Goal: Information Seeking & Learning: Learn about a topic

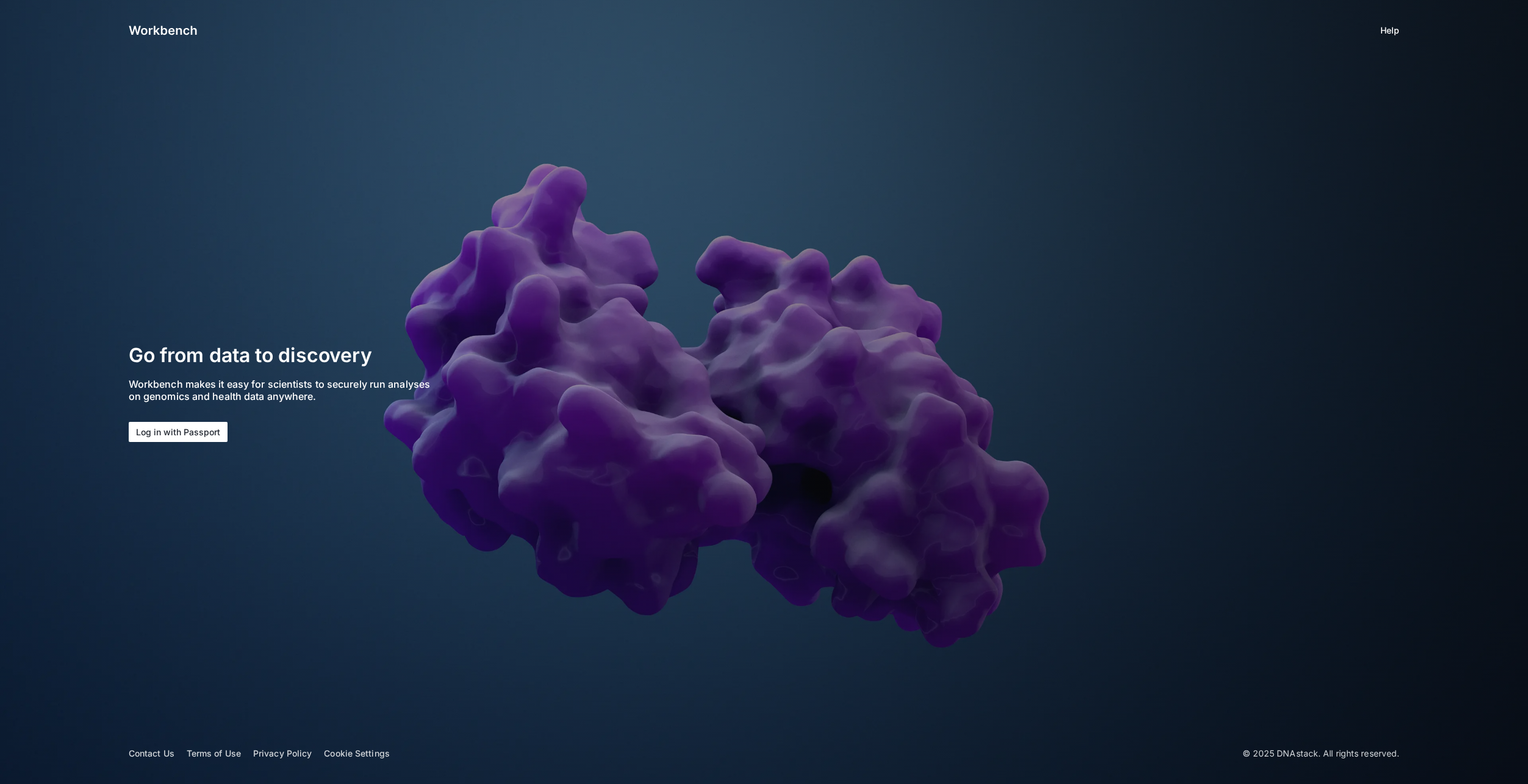
click at [184, 431] on button "Log in with Passport" at bounding box center [178, 432] width 99 height 20
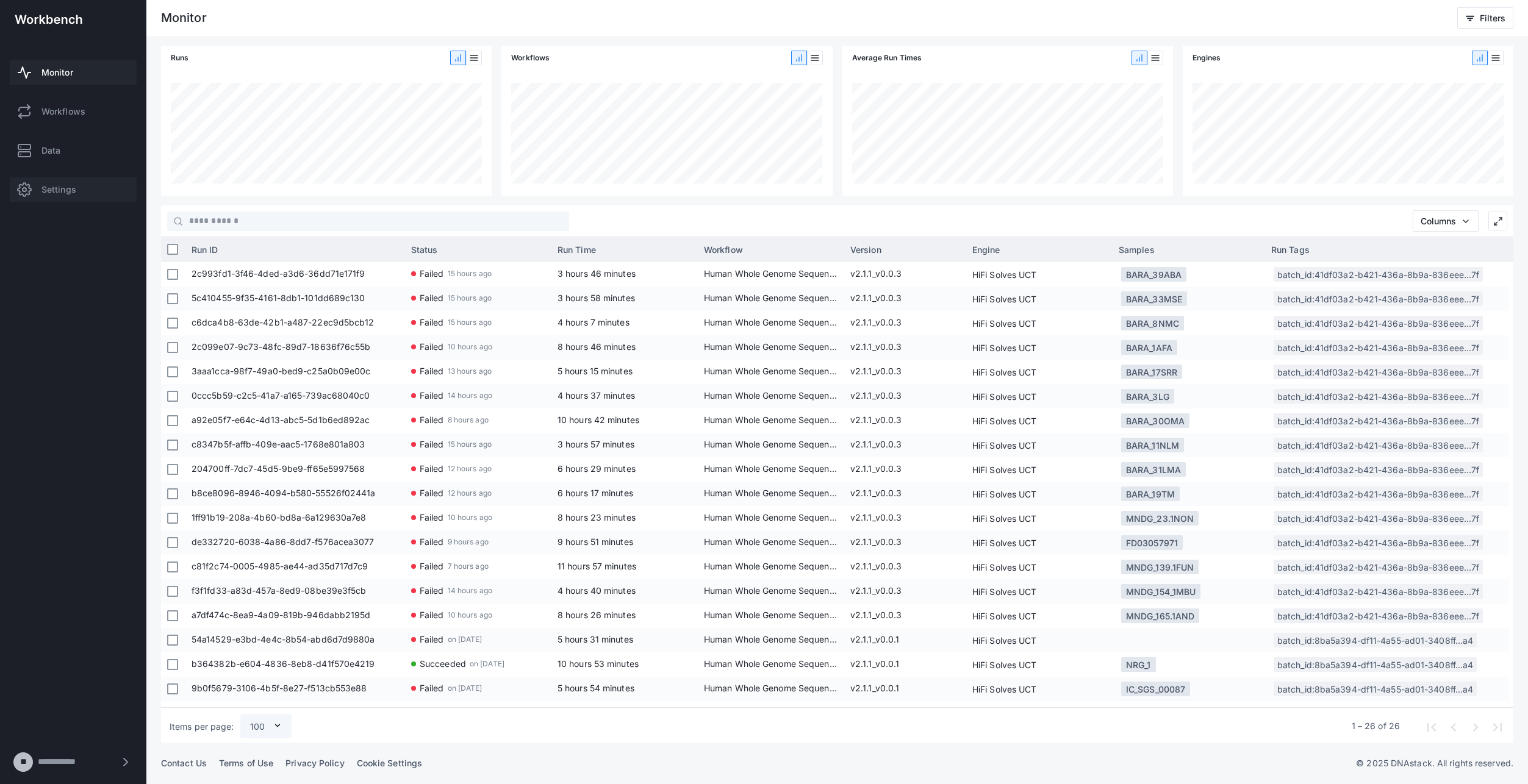
click at [66, 191] on span "Settings" at bounding box center [59, 190] width 35 height 12
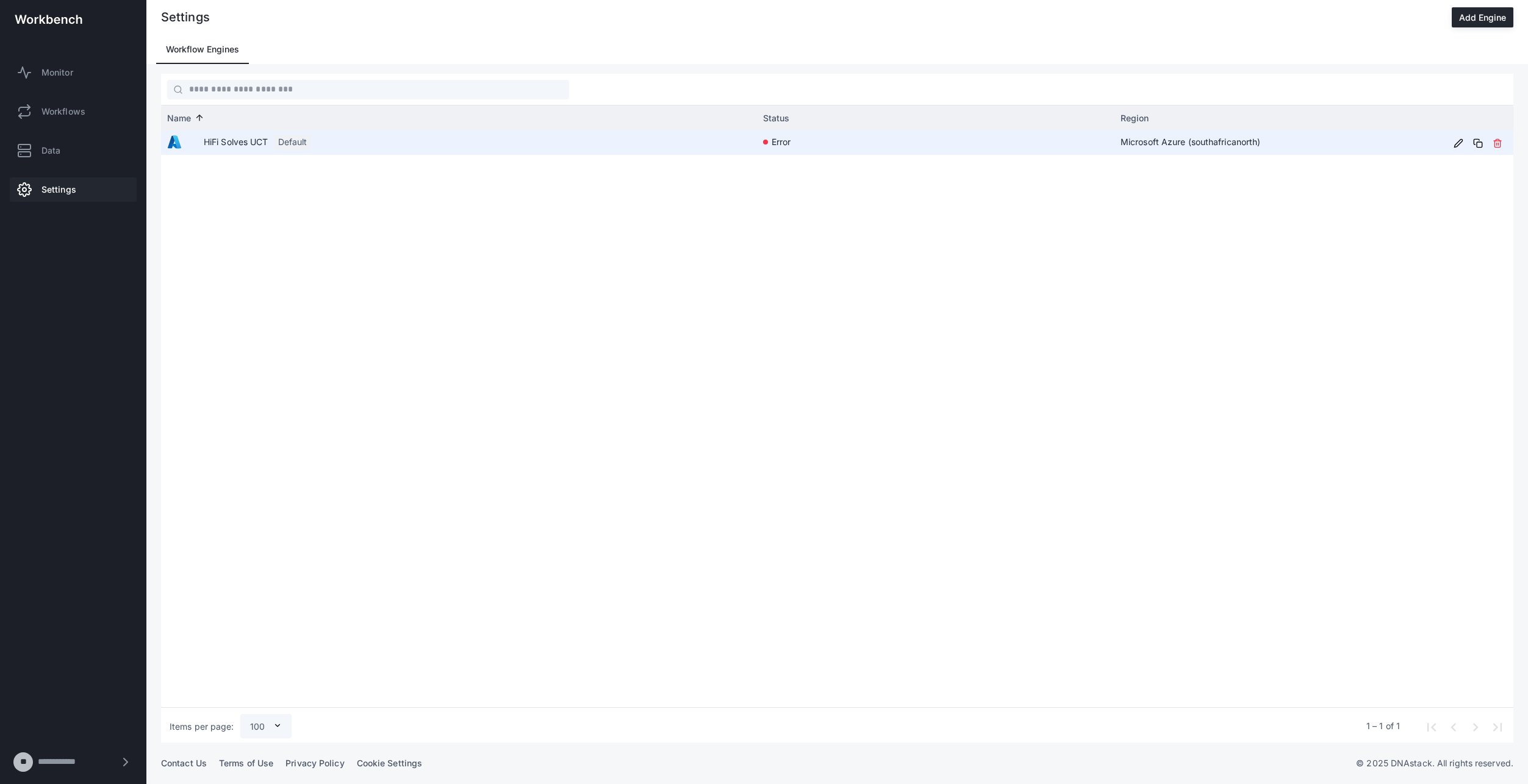
click at [548, 148] on app-col-name-cell-renderer "HiFi Solves UCT Default" at bounding box center [459, 142] width 584 height 22
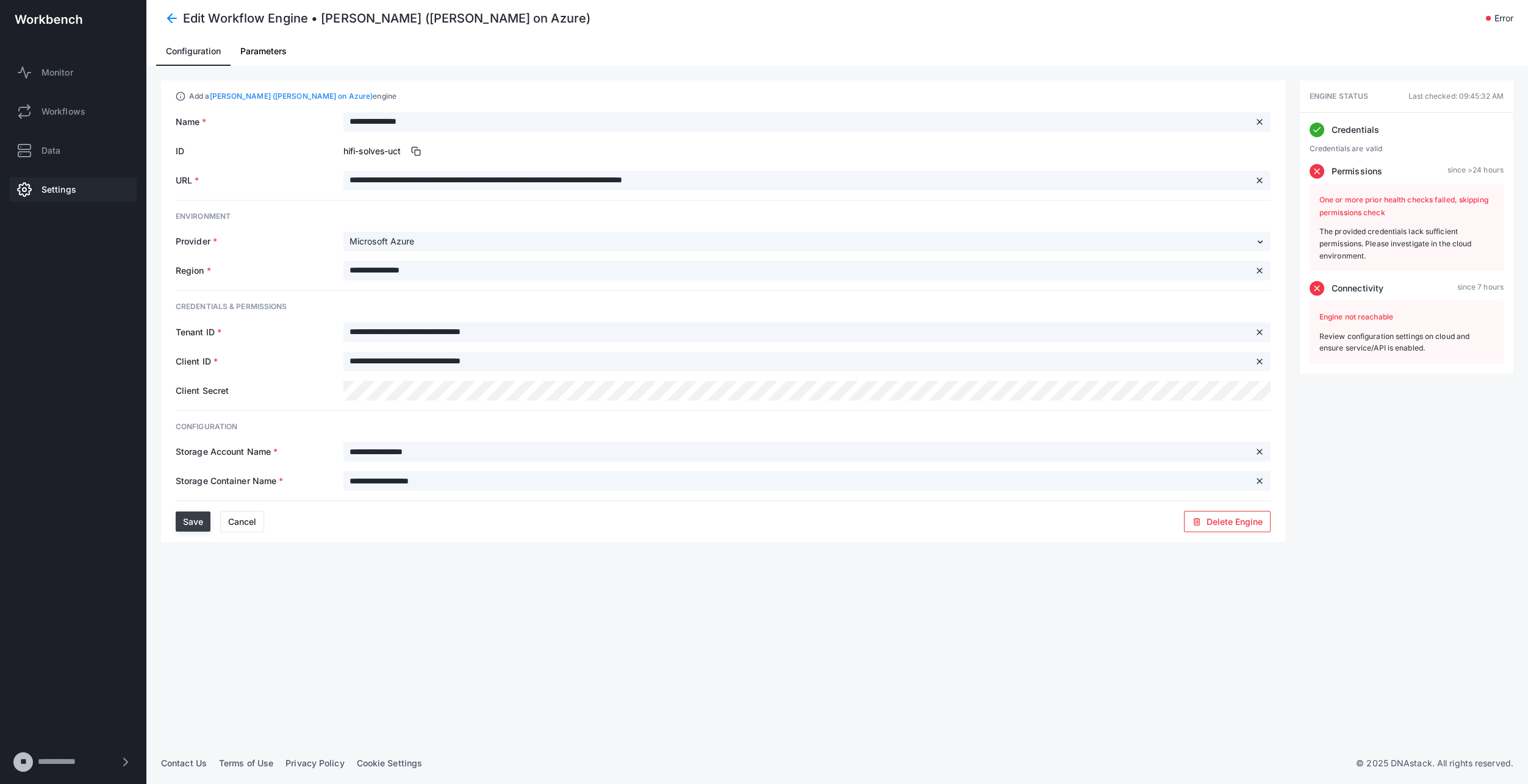
click at [185, 515] on button "Save" at bounding box center [193, 522] width 35 height 20
click at [198, 523] on span "Save" at bounding box center [193, 521] width 20 height 11
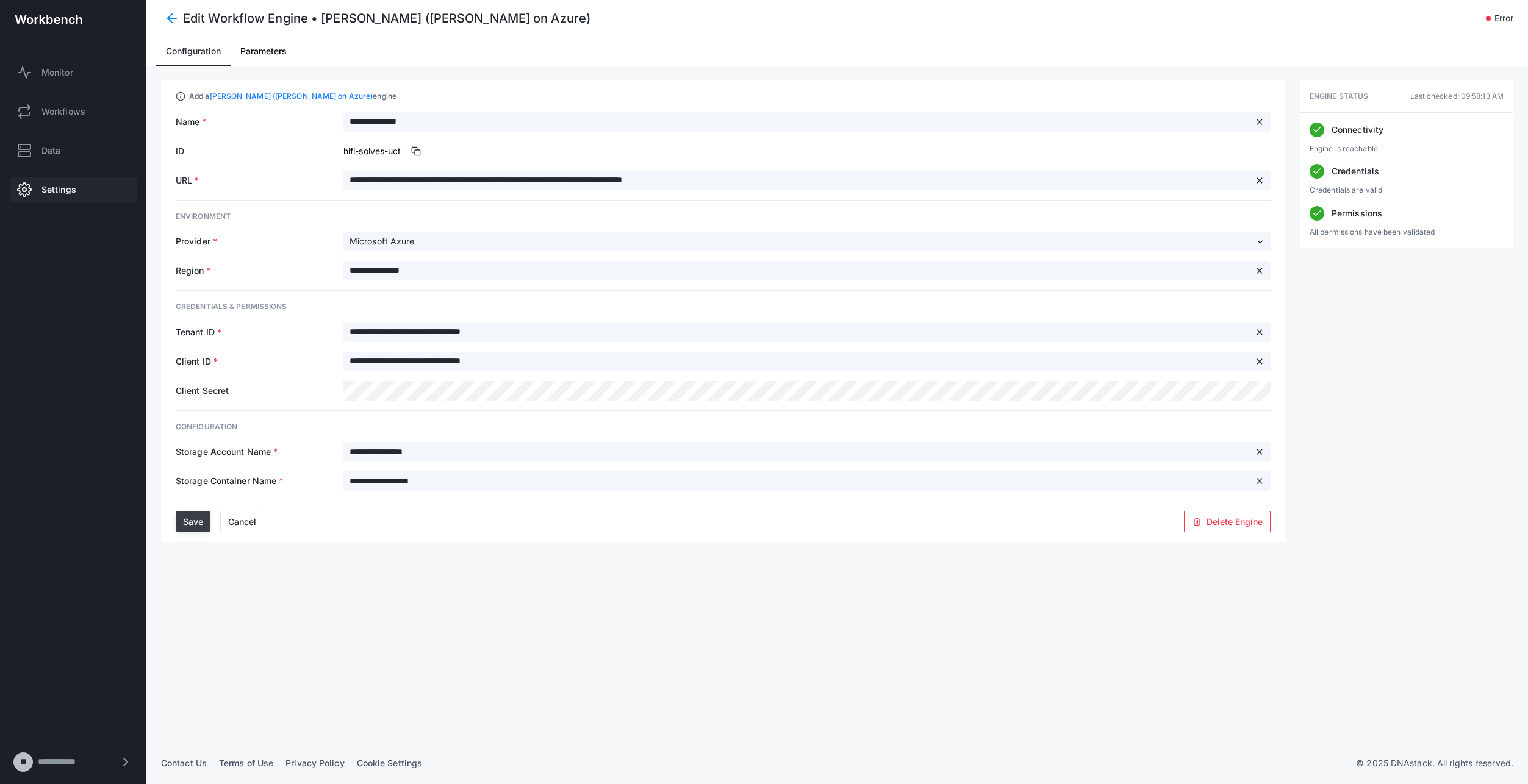
click at [172, 19] on span at bounding box center [172, 18] width 22 height 22
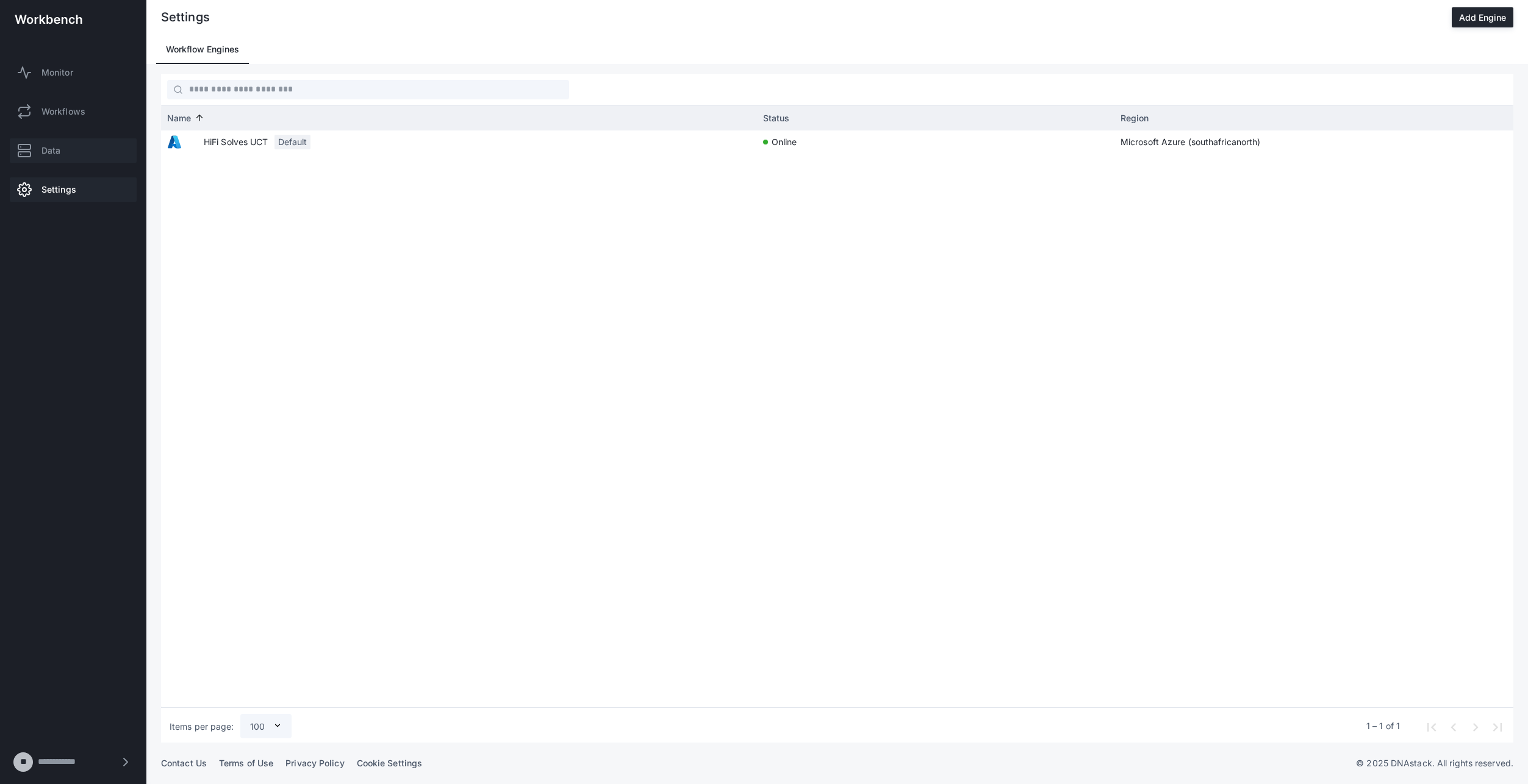
click at [115, 154] on link "Data" at bounding box center [73, 150] width 127 height 24
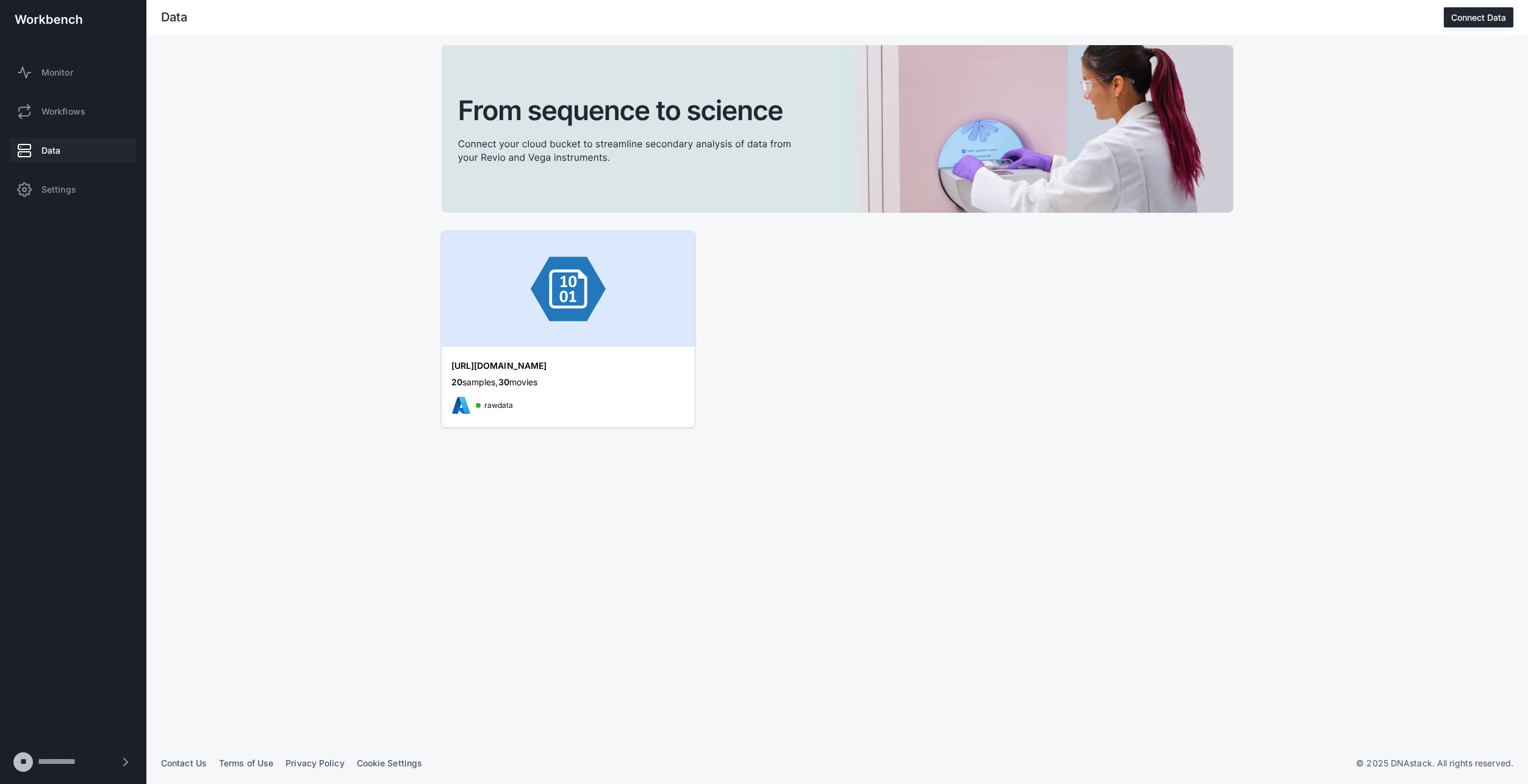
click at [479, 277] on img at bounding box center [568, 289] width 253 height 116
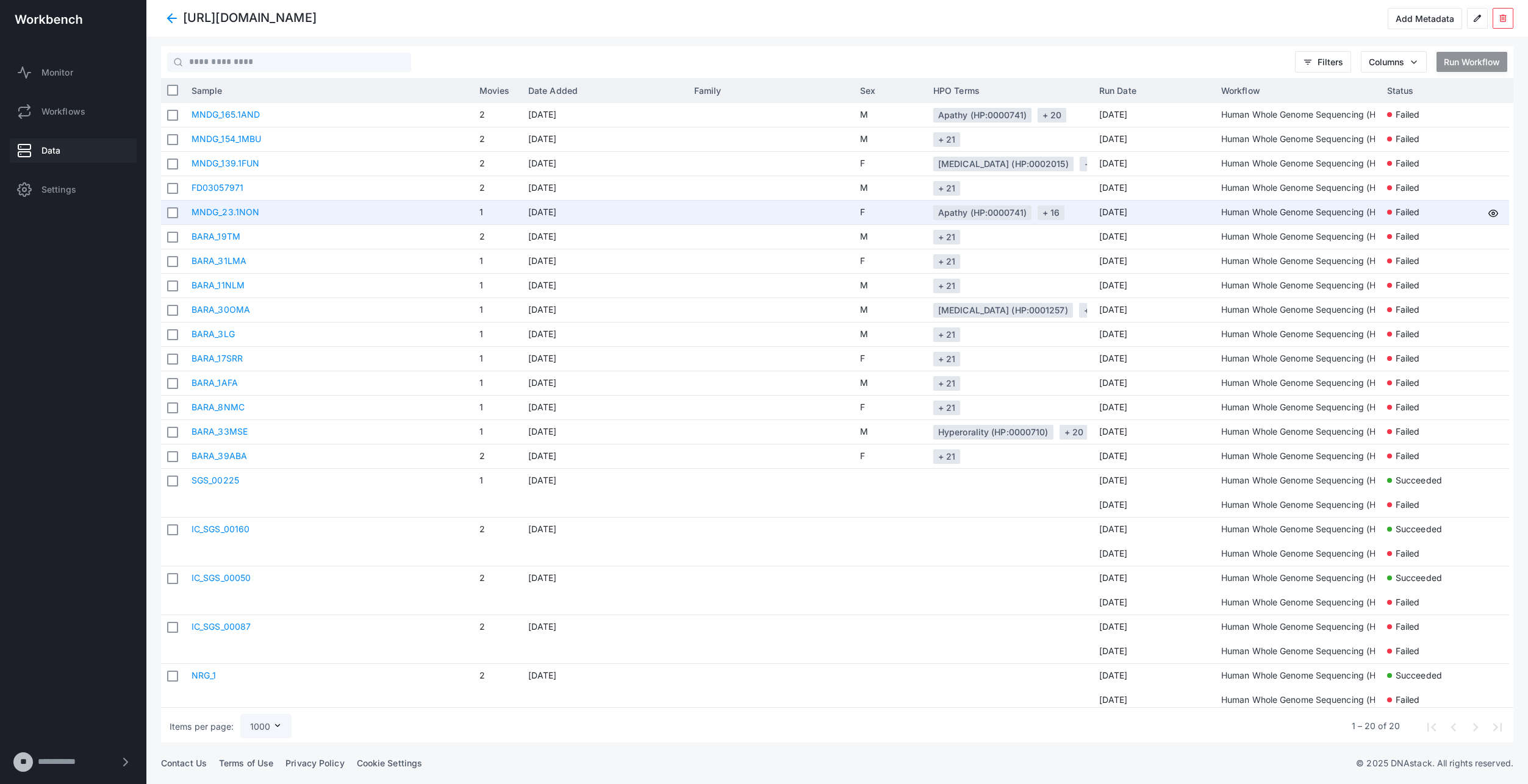
click at [244, 210] on link "MNDG_23.1NON" at bounding box center [225, 212] width 68 height 11
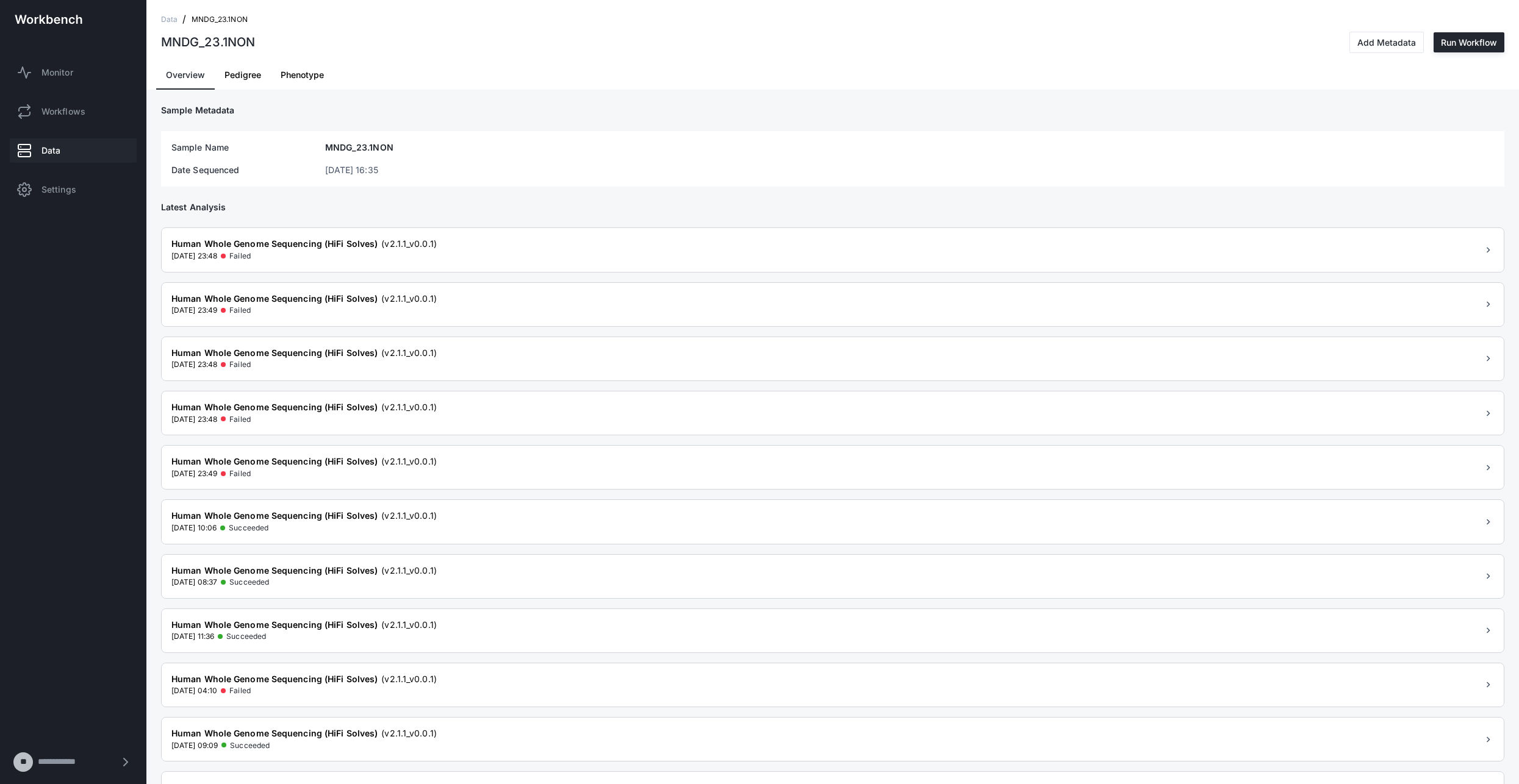
click at [293, 74] on span "Phenotype" at bounding box center [303, 75] width 43 height 9
